Goal: Transaction & Acquisition: Purchase product/service

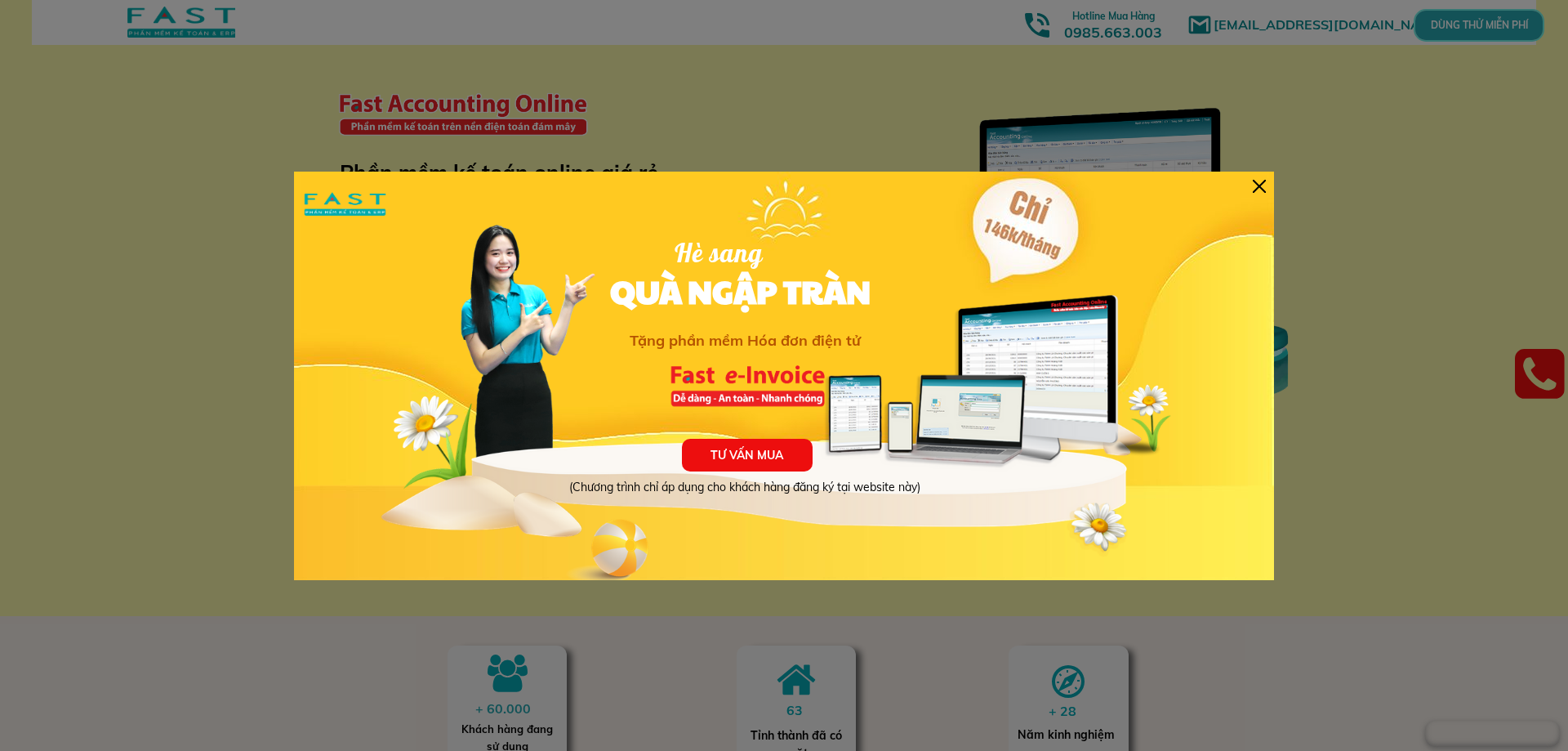
click at [1258, 184] on div at bounding box center [1259, 186] width 13 height 13
click at [1267, 181] on div "TƯ VẤN MUA (Chương trình chỉ áp dụng cho khách hàng đăng ký tại website này) Hè…" at bounding box center [783, 376] width 980 height 408
click at [1259, 192] on div at bounding box center [1259, 186] width 13 height 13
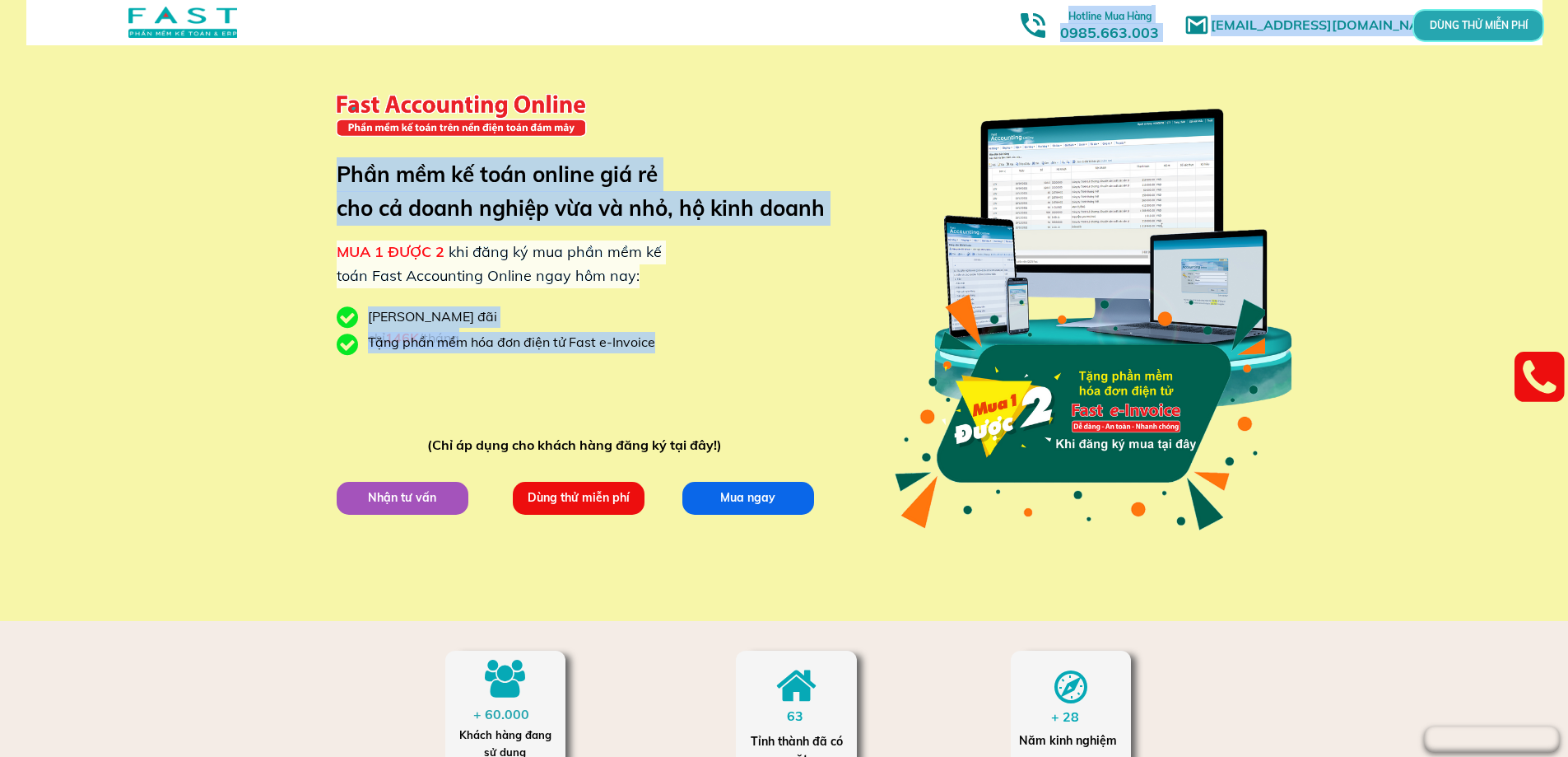
drag, startPoint x: 603, startPoint y: 107, endPoint x: 360, endPoint y: 107, distance: 243.0
click at [390, 107] on div "marketingfasthn@gmail.com MUA 1 ĐƯỢC 2 khi đăng ký mua phần mềm kế toán Fast Ac…" at bounding box center [785, 311] width 790 height 621
click at [348, 107] on div at bounding box center [460, 116] width 263 height 97
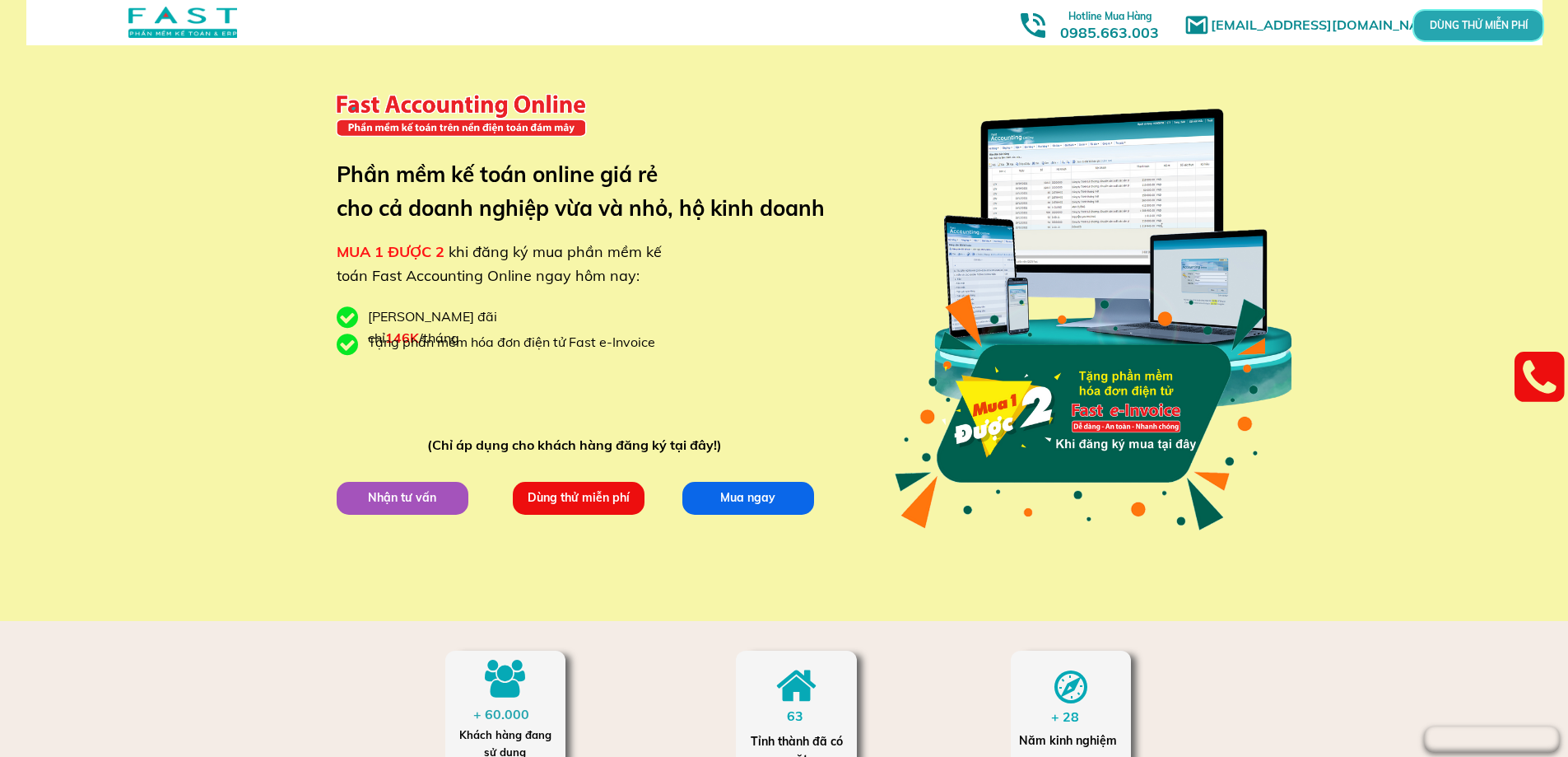
click at [595, 508] on p "Dùng thử miễn phí" at bounding box center [577, 497] width 132 height 33
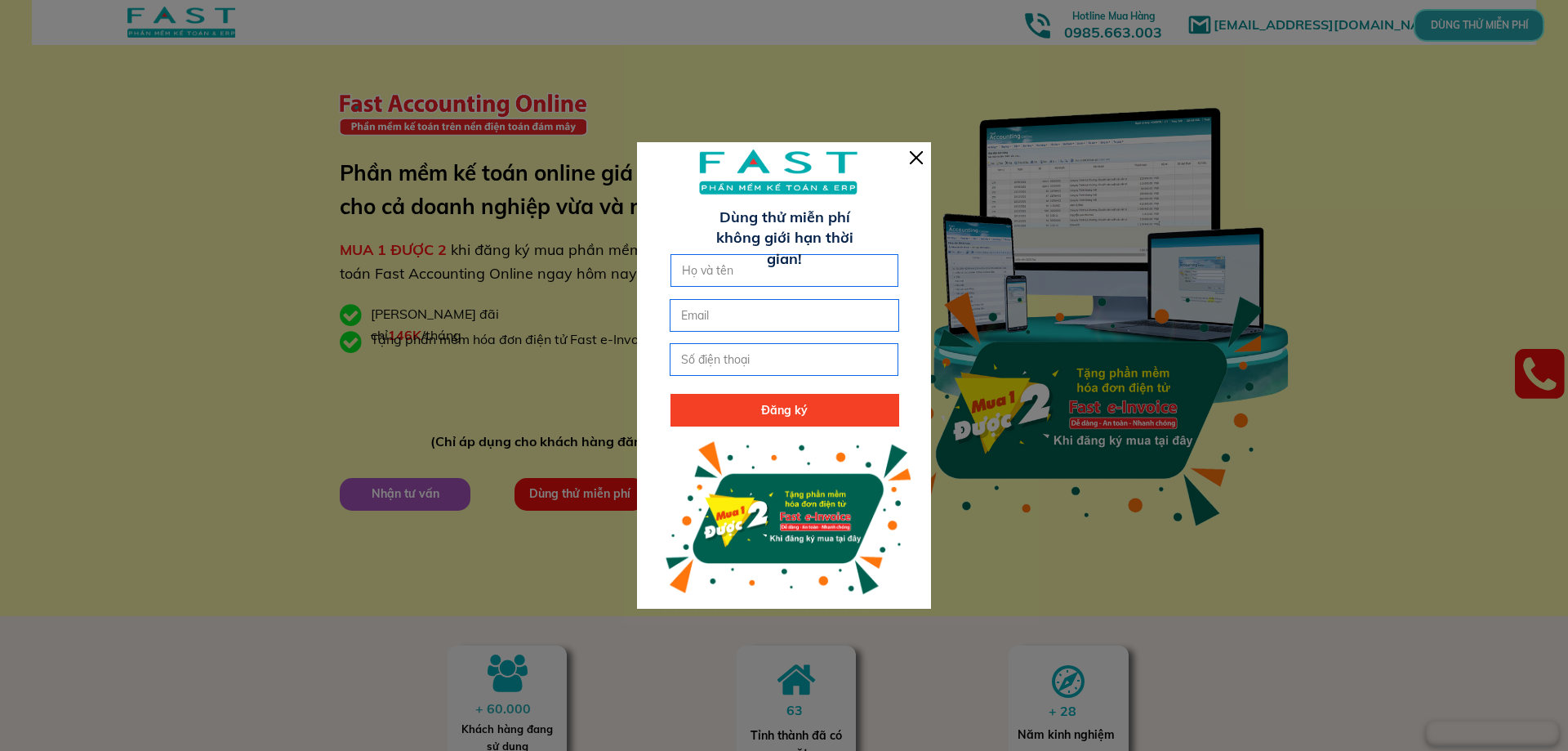
click at [921, 160] on div at bounding box center [916, 157] width 13 height 13
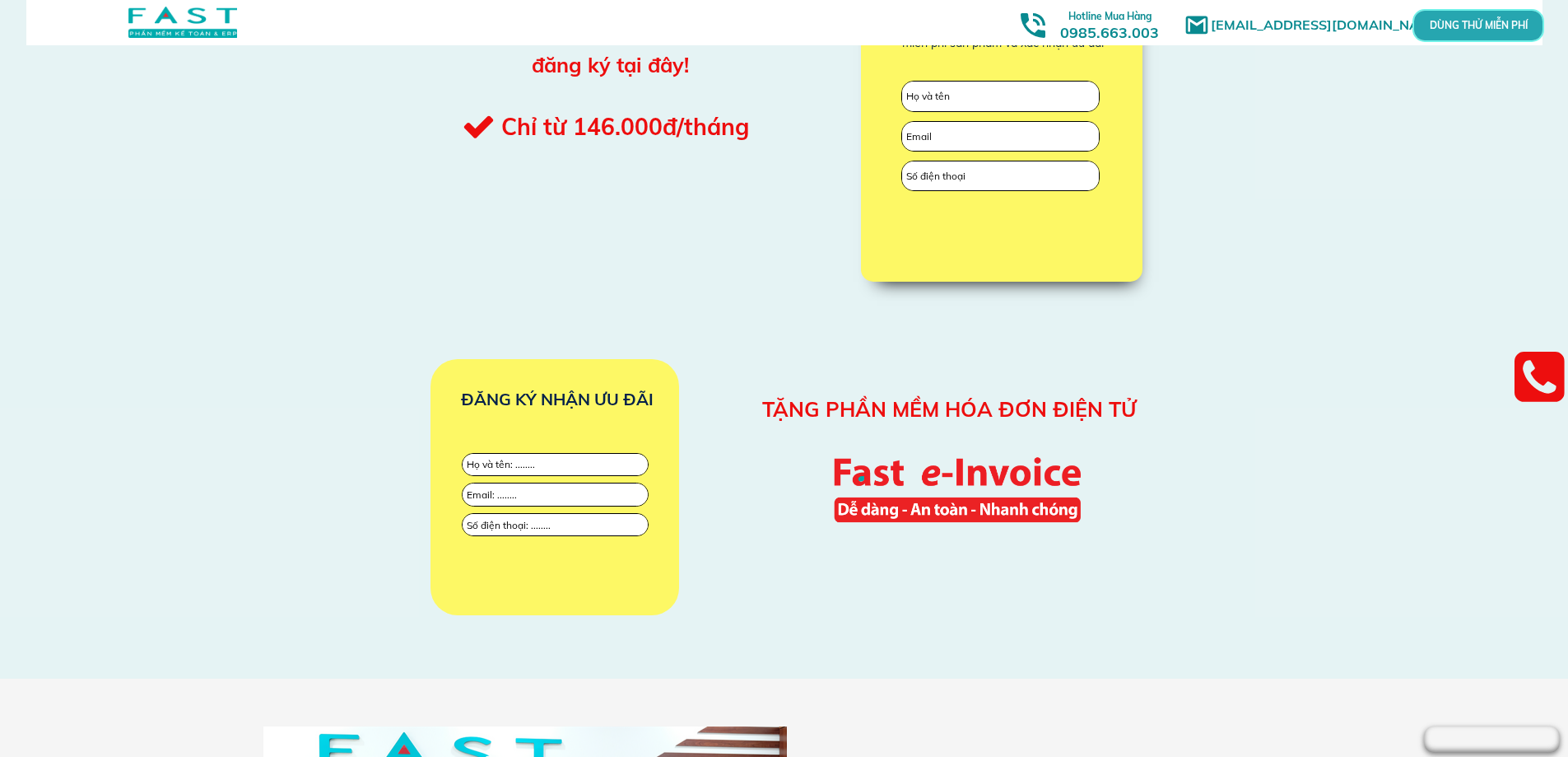
scroll to position [1400, 0]
